Goal: Task Accomplishment & Management: Complete application form

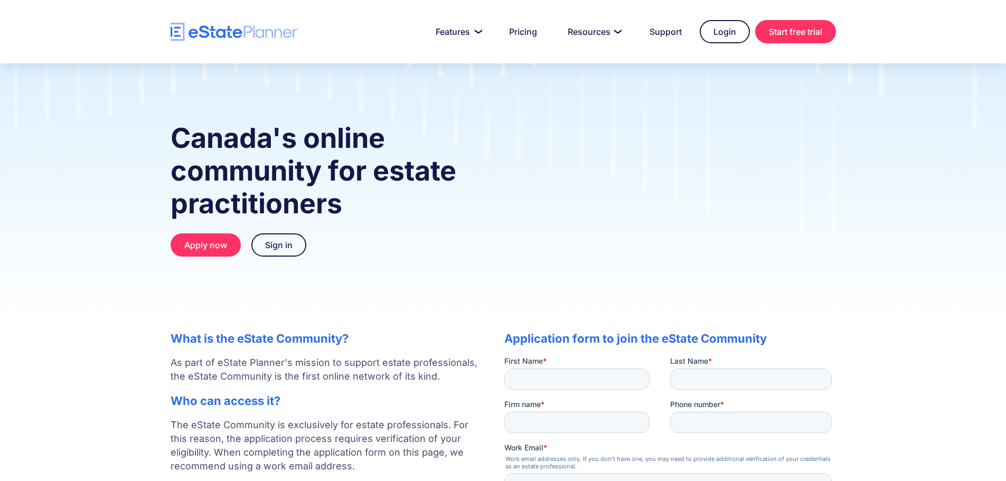
click at [946, 200] on div "Canada's online community for estate practitioners Apply now Sign in" at bounding box center [503, 192] width 1006 height 258
click at [508, 261] on div "Canada's online community for estate practitioners Apply now Sign in" at bounding box center [503, 199] width 697 height 176
click at [903, 133] on div "Canada's online community for estate practitioners Apply now Sign in" at bounding box center [503, 192] width 1006 height 258
click at [528, 382] on input "First Name *" at bounding box center [576, 378] width 145 height 21
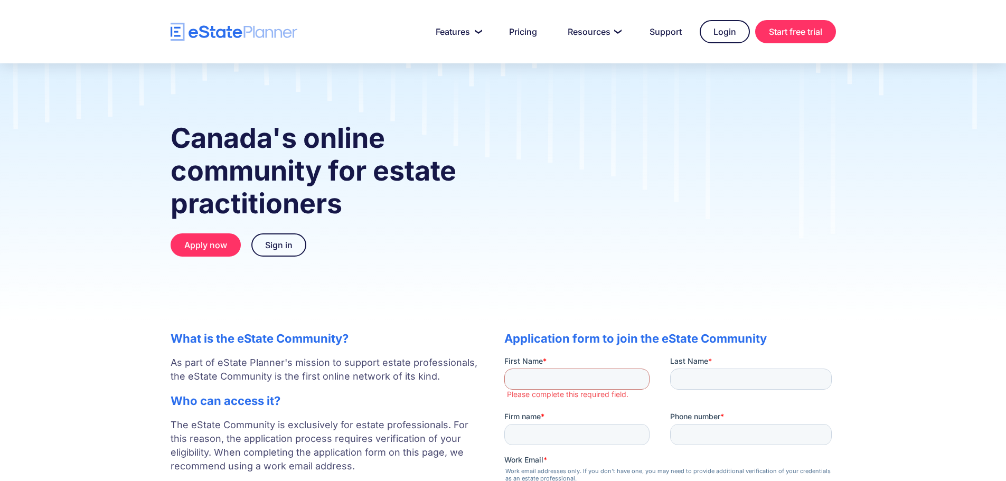
click at [456, 154] on strong "Canada's online community for estate practitioners" at bounding box center [314, 170] width 286 height 99
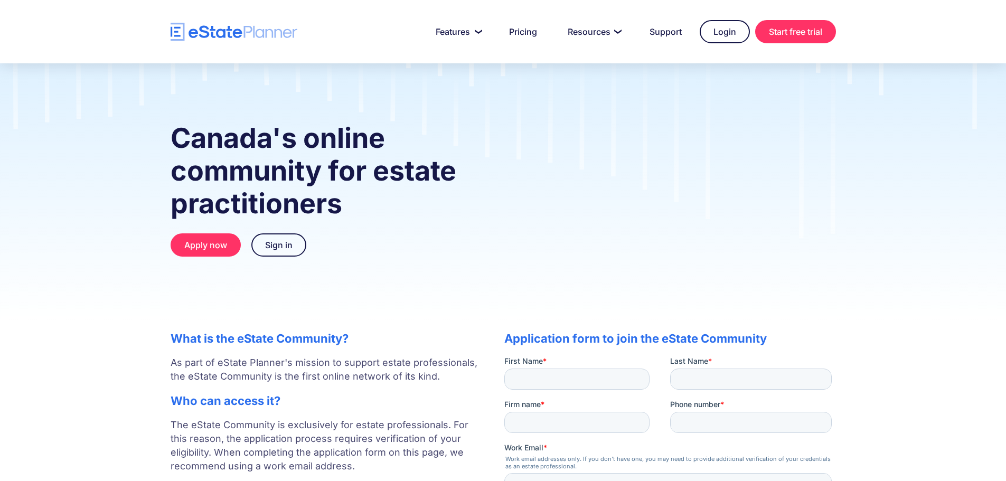
click at [869, 150] on div "Canada's online community for estate practitioners Apply now Sign in" at bounding box center [503, 192] width 1006 height 258
